Goal: Task Accomplishment & Management: Complete application form

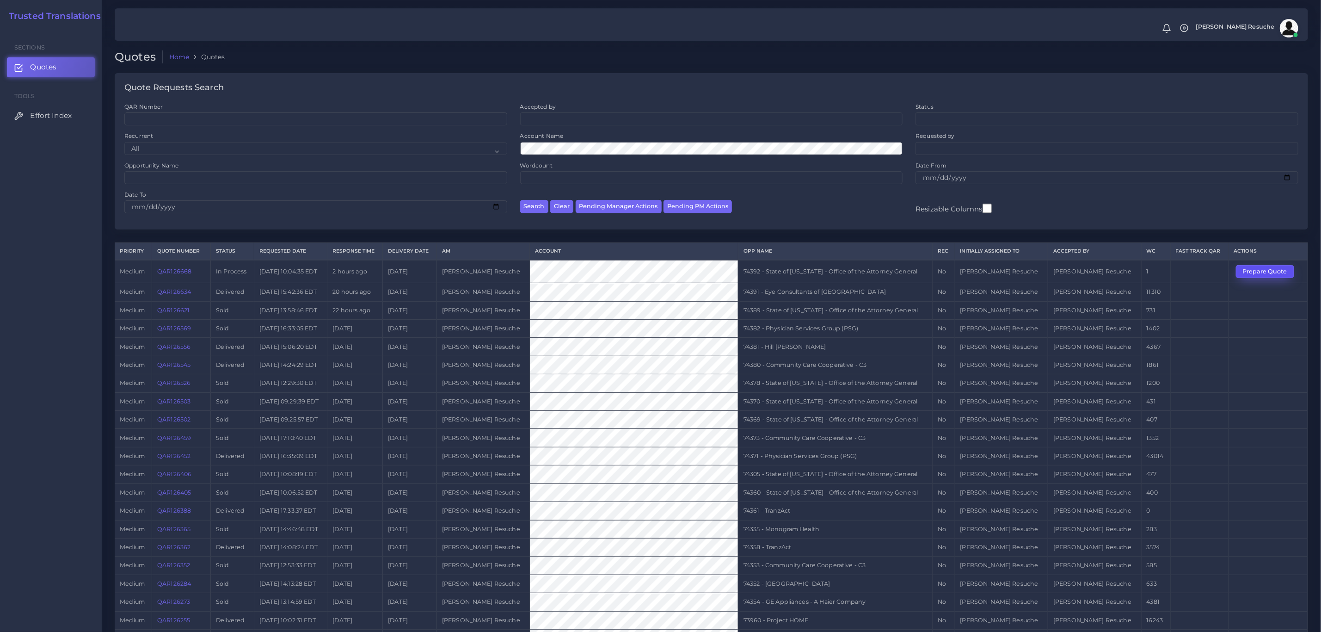
click at [881, 273] on button "Prepare Quote" at bounding box center [1265, 271] width 58 height 13
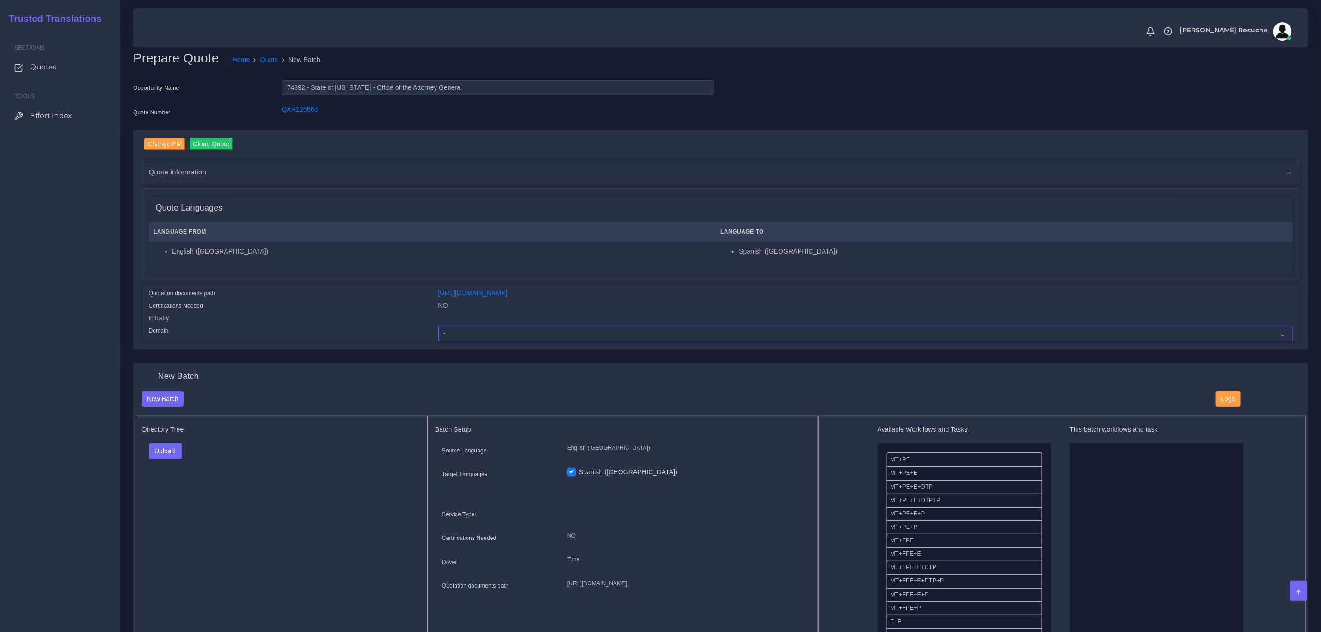
click at [517, 333] on select "- Advertising and Media Agriculture, Forestry and Fishing Architecture, Buildin…" at bounding box center [865, 334] width 855 height 16
select select "Legal Services"
click at [438, 326] on select "- Advertising and Media Agriculture, Forestry and Fishing Architecture, Buildin…" at bounding box center [865, 334] width 855 height 16
click at [166, 450] on button "Upload" at bounding box center [165, 451] width 33 height 16
click at [172, 484] on label "Files" at bounding box center [182, 487] width 64 height 12
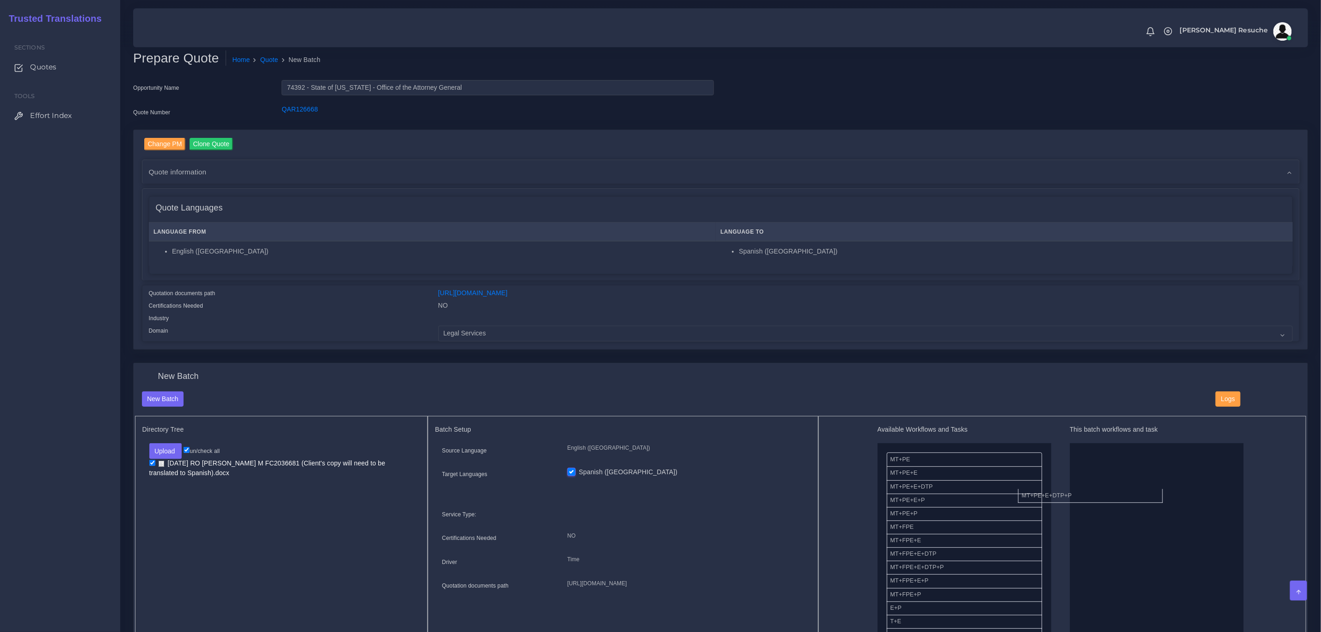
drag, startPoint x: 955, startPoint y: 503, endPoint x: 1098, endPoint y: 497, distance: 143.0
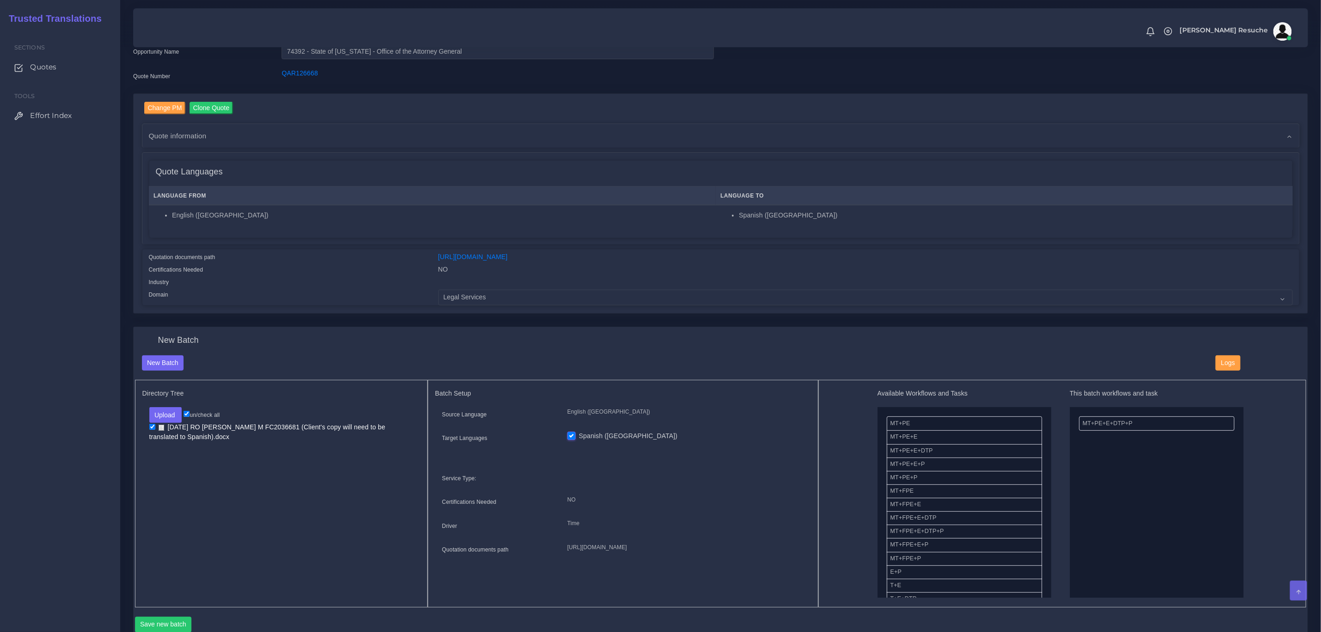
scroll to position [69, 0]
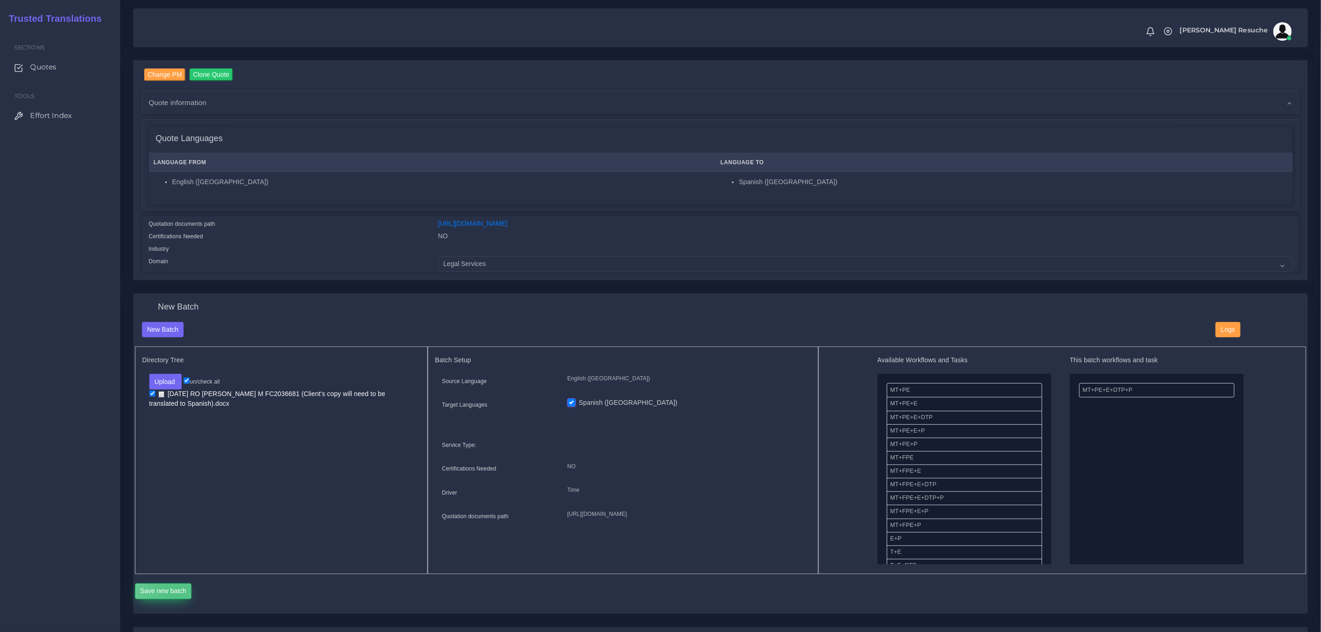
click at [175, 593] on button "Save new batch" at bounding box center [163, 591] width 57 height 16
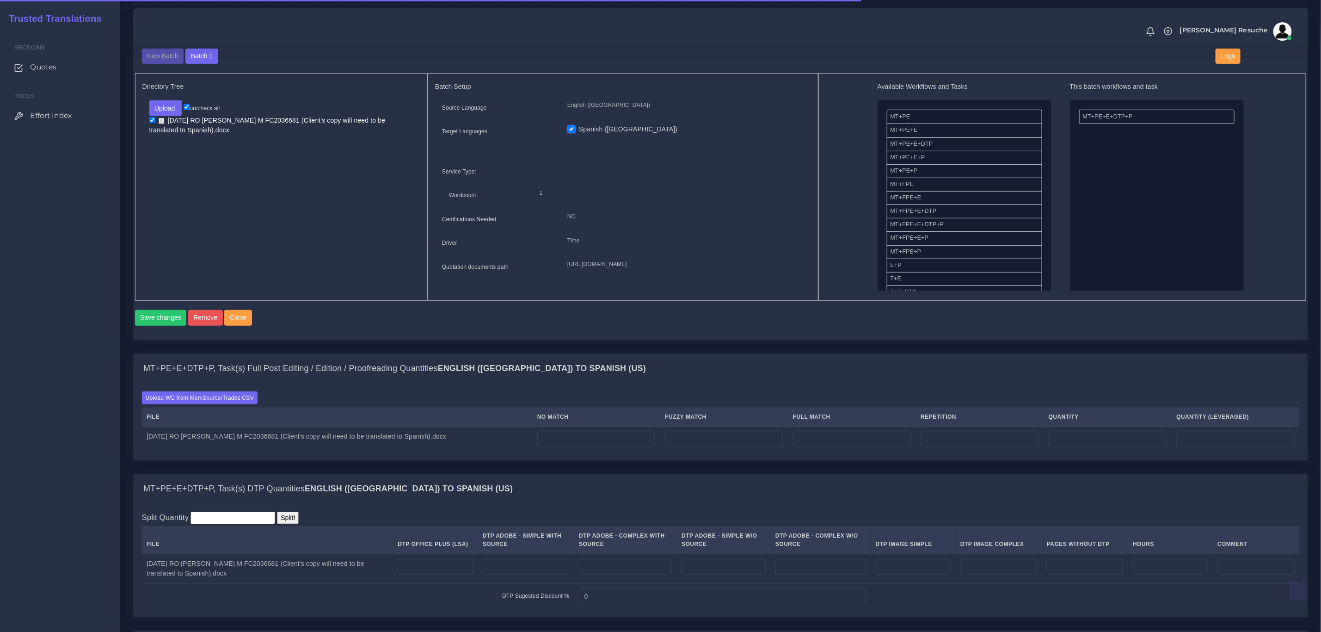
scroll to position [347, 0]
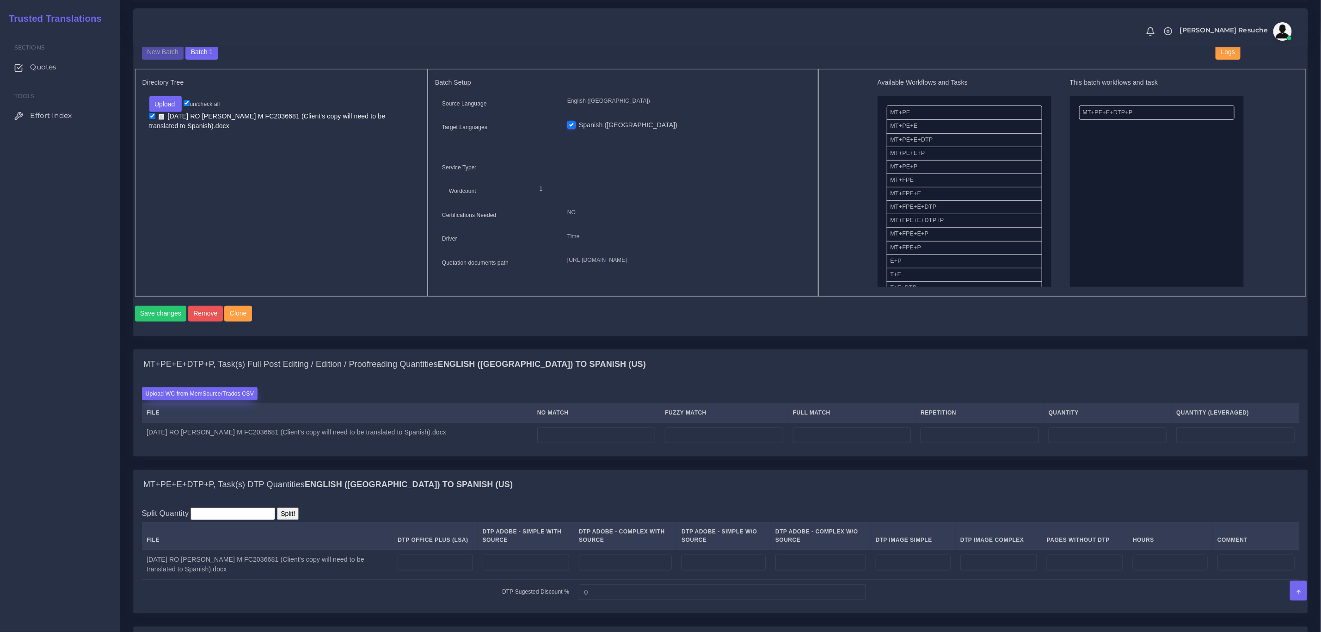
click at [233, 400] on label "Upload WC from MemSource/Trados CSV" at bounding box center [200, 393] width 116 height 12
click at [0, 0] on input "Upload WC from MemSource/Trados CSV" at bounding box center [0, 0] width 0 height 0
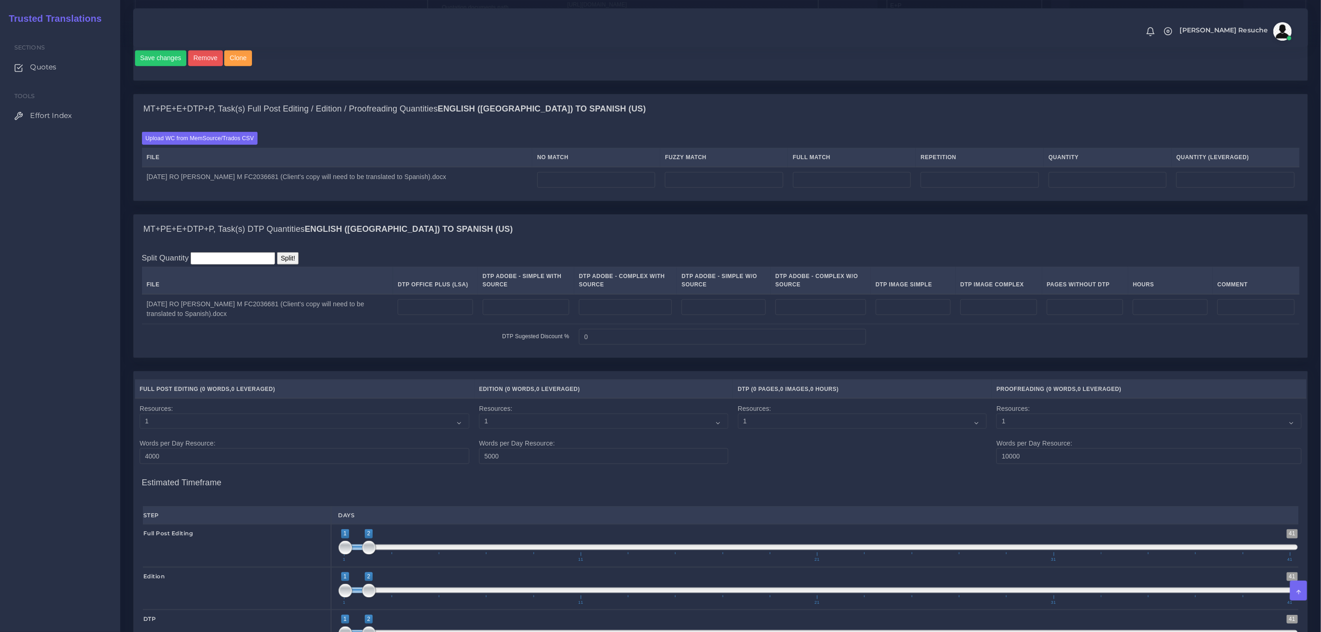
scroll to position [624, 0]
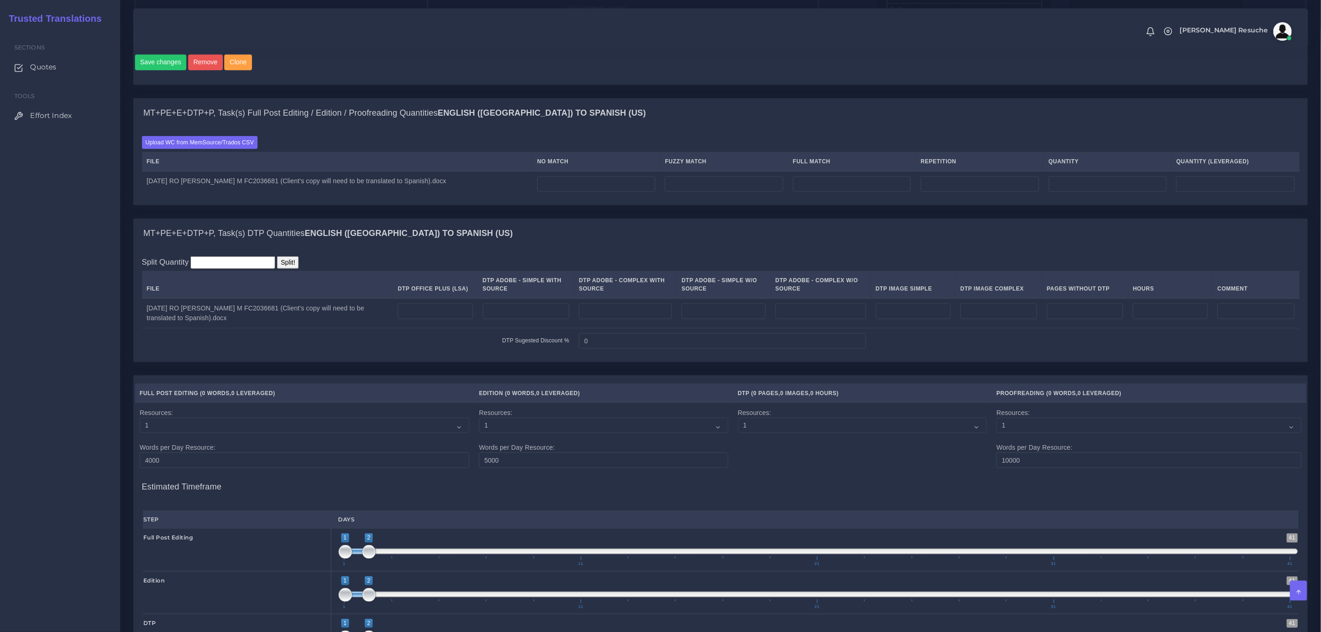
click at [586, 197] on td at bounding box center [596, 184] width 128 height 26
click at [587, 192] on input "number" at bounding box center [596, 184] width 118 height 16
type input "125"
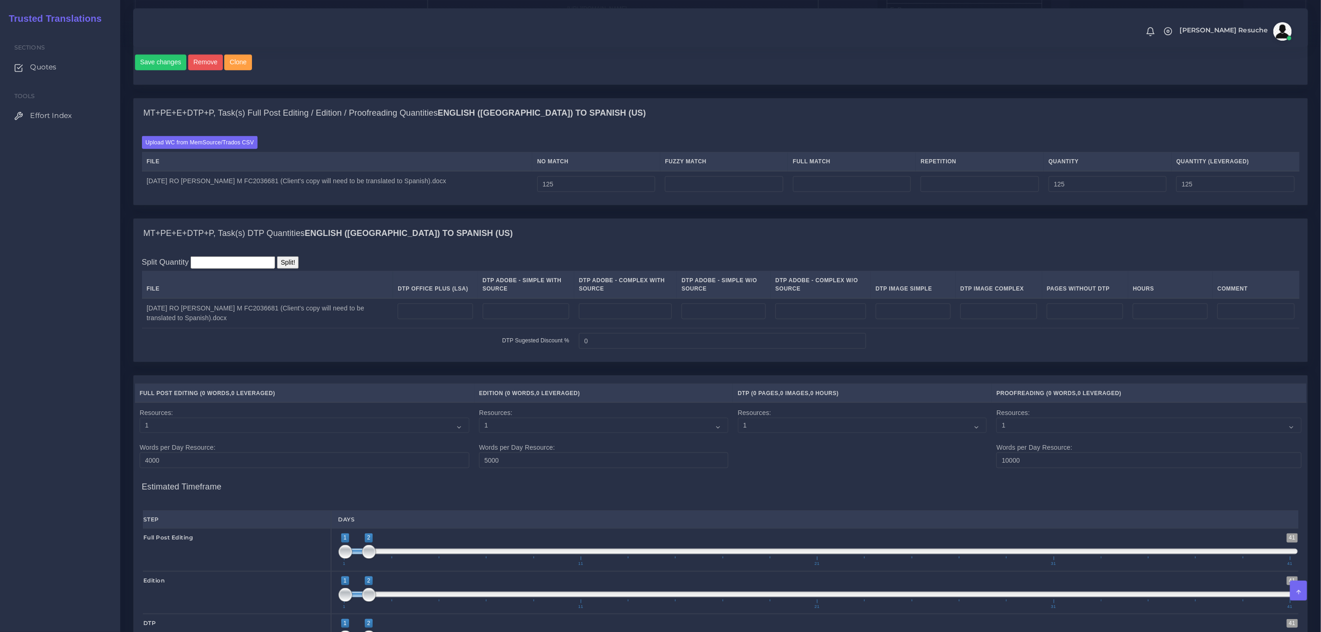
click at [841, 128] on div "MT+PE+E+DTP+P, Task(s) Full Post Editing / Edition / Proofreading Quantities En…" at bounding box center [721, 114] width 1174 height 30
click at [702, 192] on input "number" at bounding box center [724, 184] width 118 height 16
type input "457"
type input "582"
type input "353"
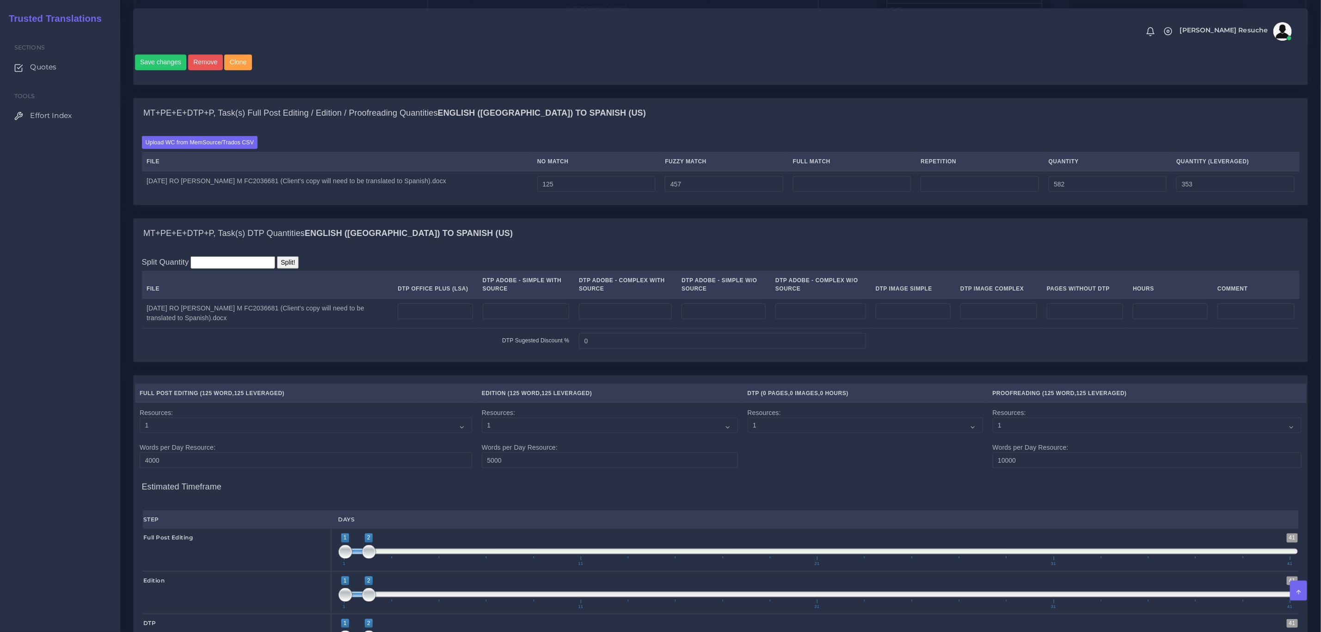
click at [741, 128] on div "MT+PE+E+DTP+P, Task(s) Full Post Editing / Edition / Proofreading Quantities En…" at bounding box center [721, 114] width 1174 height 30
click at [835, 192] on input "number" at bounding box center [852, 184] width 118 height 16
type input "375"
type input "957"
type input "447"
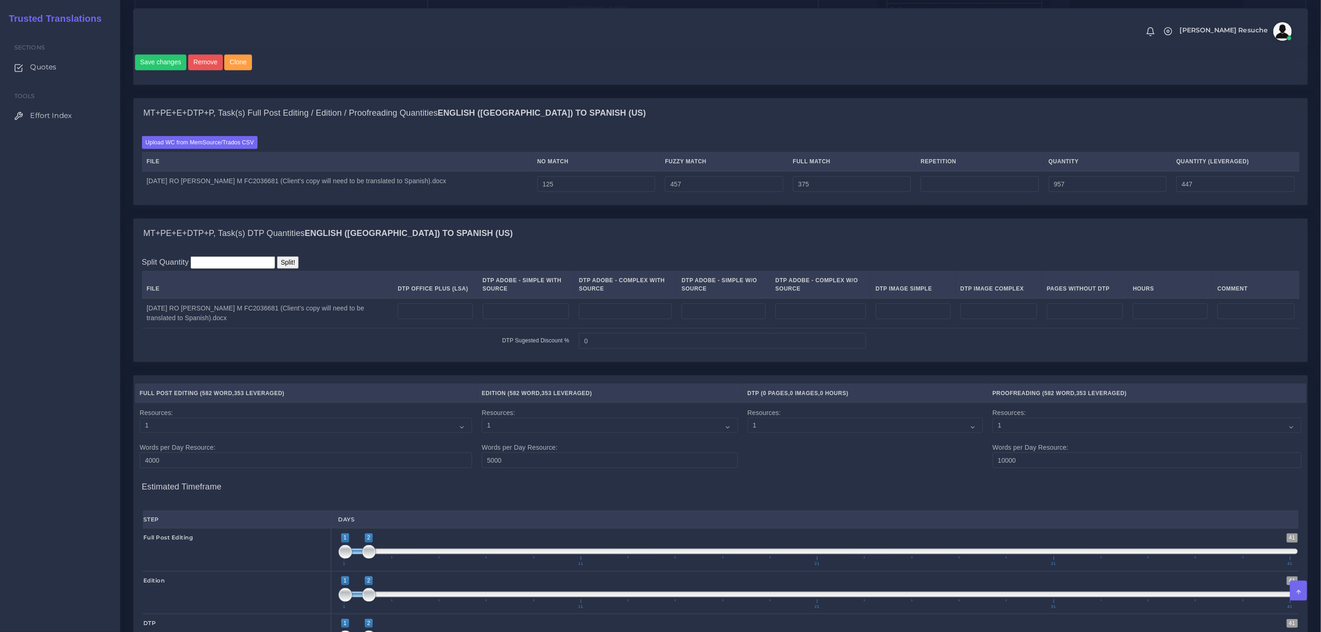
click at [933, 110] on div "MT+PE+E+DTP+P, Task(s) Full Post Editing / Edition / Proofreading Quantities En…" at bounding box center [720, 151] width 1175 height 107
click at [268, 328] on td "2025-9-25 RO Cox Lon M FC2036681 (Client's copy will need to be translated to S…" at bounding box center [267, 313] width 251 height 30
click at [459, 319] on input "number" at bounding box center [435, 311] width 75 height 16
type input "4"
click at [498, 265] on div "Split Quantity Split! File DTP Office Plus (LSA) DTP Adobe - Simple With Source…" at bounding box center [721, 305] width 1174 height 114
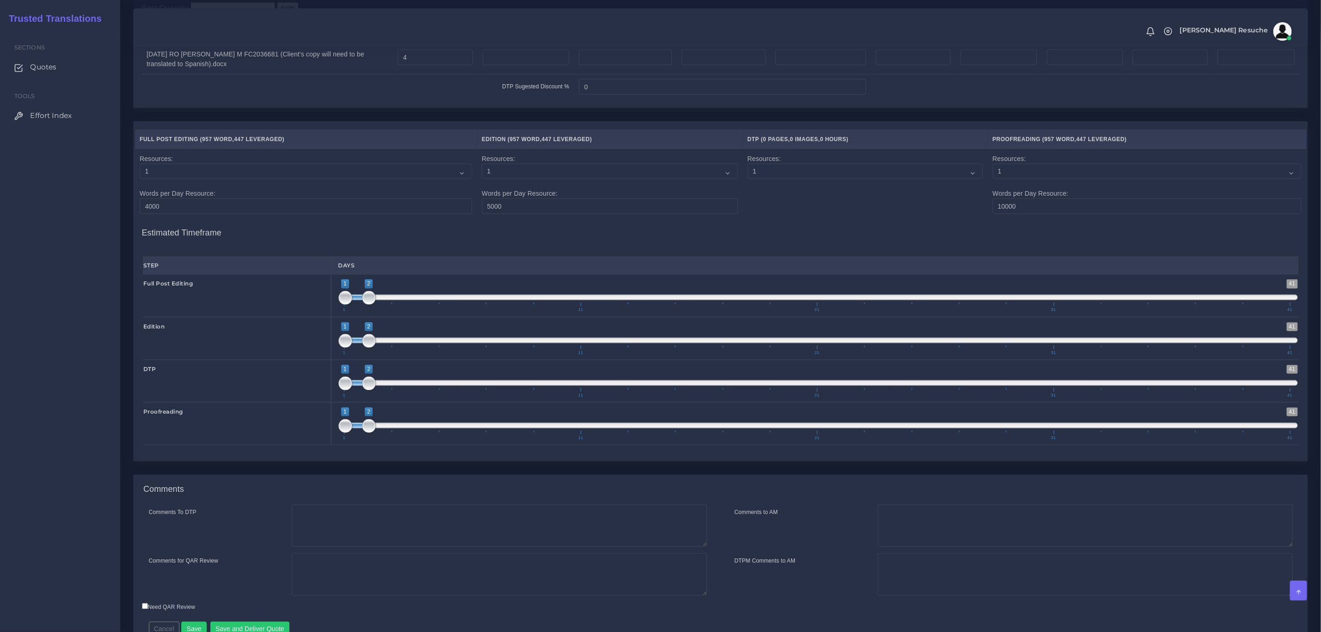
scroll to position [944, 0]
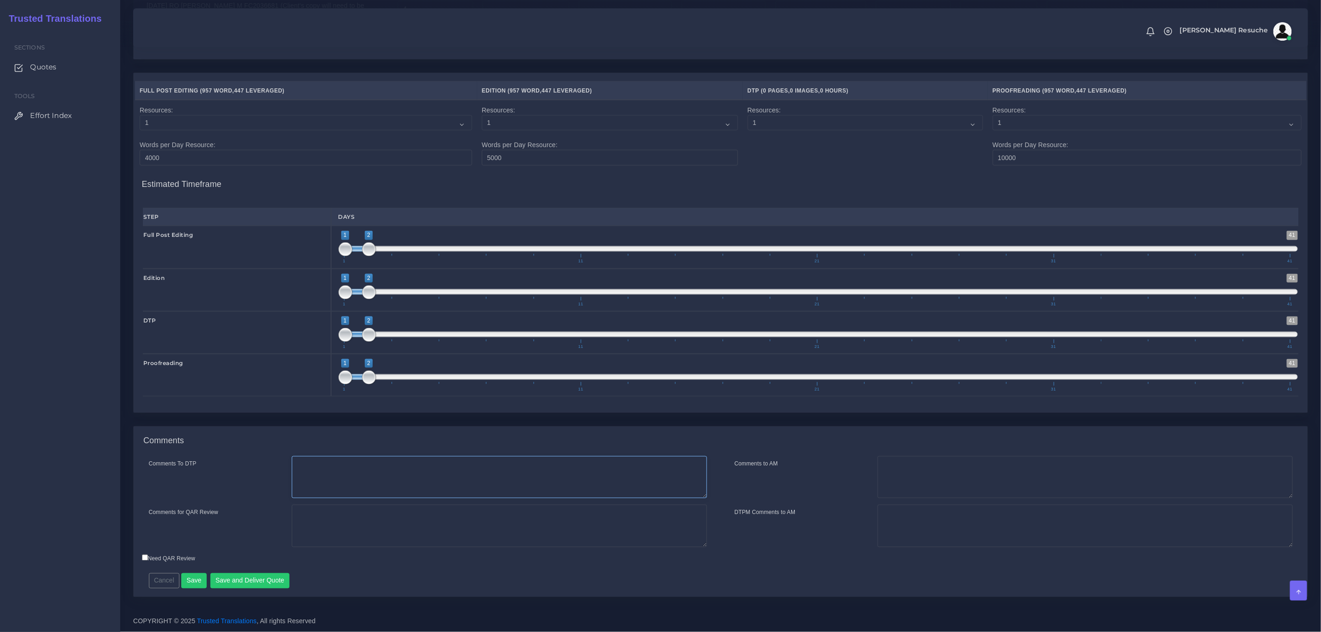
click at [417, 461] on textarea "Comments To DTP" at bounding box center [499, 477] width 415 height 43
type textarea "DTP in word"
type textarea "PEEP+DTP"
click at [242, 578] on button "Save and Deliver Quote" at bounding box center [250, 581] width 80 height 16
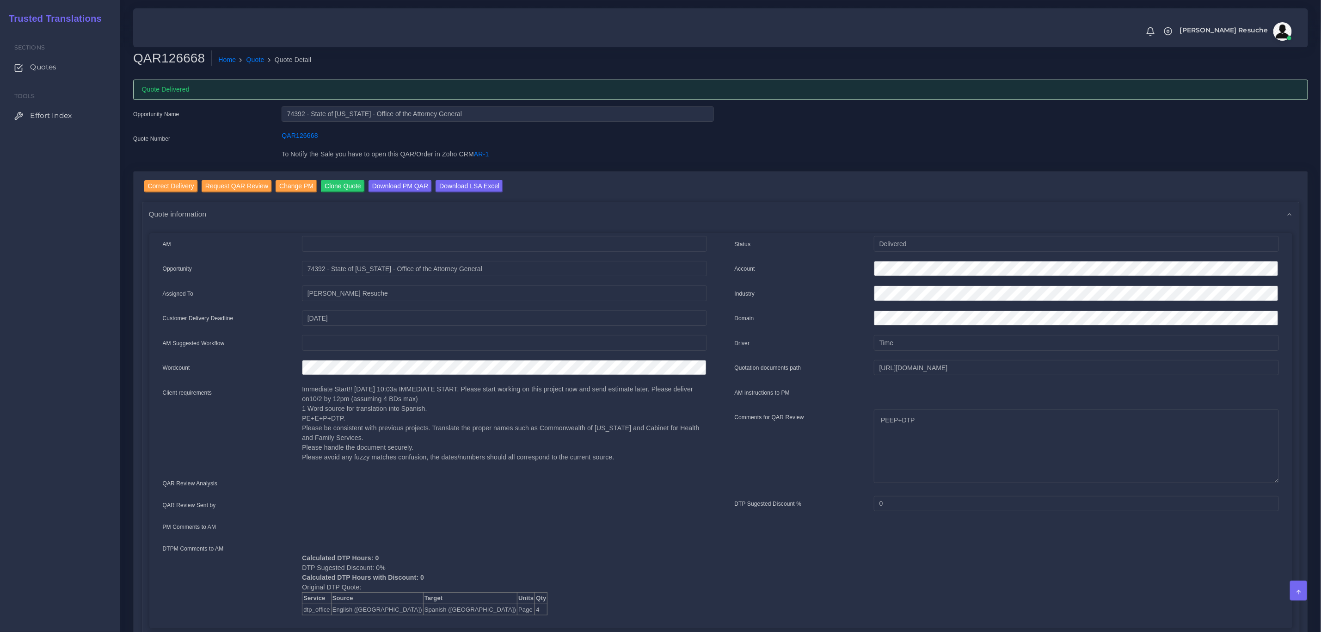
click at [214, 139] on div "Quote Number" at bounding box center [200, 140] width 148 height 18
click at [478, 186] on input "Download LSA Excel" at bounding box center [470, 186] width 68 height 12
drag, startPoint x: 248, startPoint y: 56, endPoint x: 147, endPoint y: 139, distance: 130.8
click at [248, 56] on link "Quote" at bounding box center [255, 60] width 18 height 10
